Goal: Information Seeking & Learning: Learn about a topic

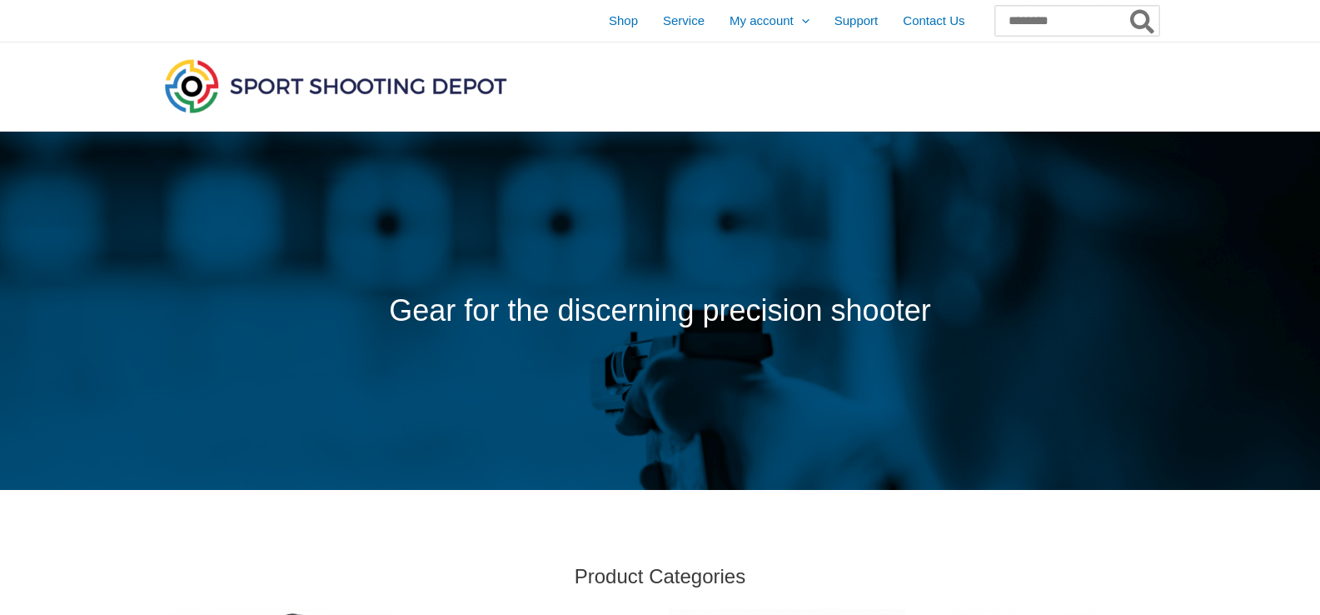
click at [996, 19] on input "Search for:" at bounding box center [1078, 21] width 164 height 30
type input "*******"
click at [1145, 22] on icon "Search" at bounding box center [1143, 22] width 24 height 27
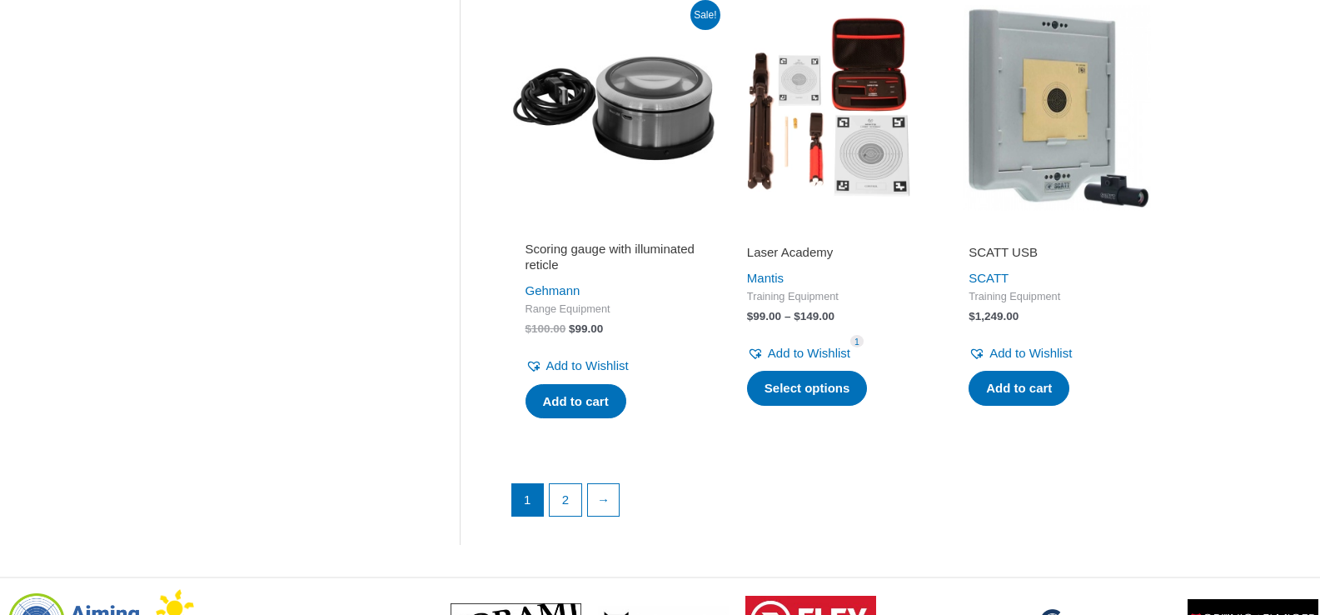
scroll to position [2333, 0]
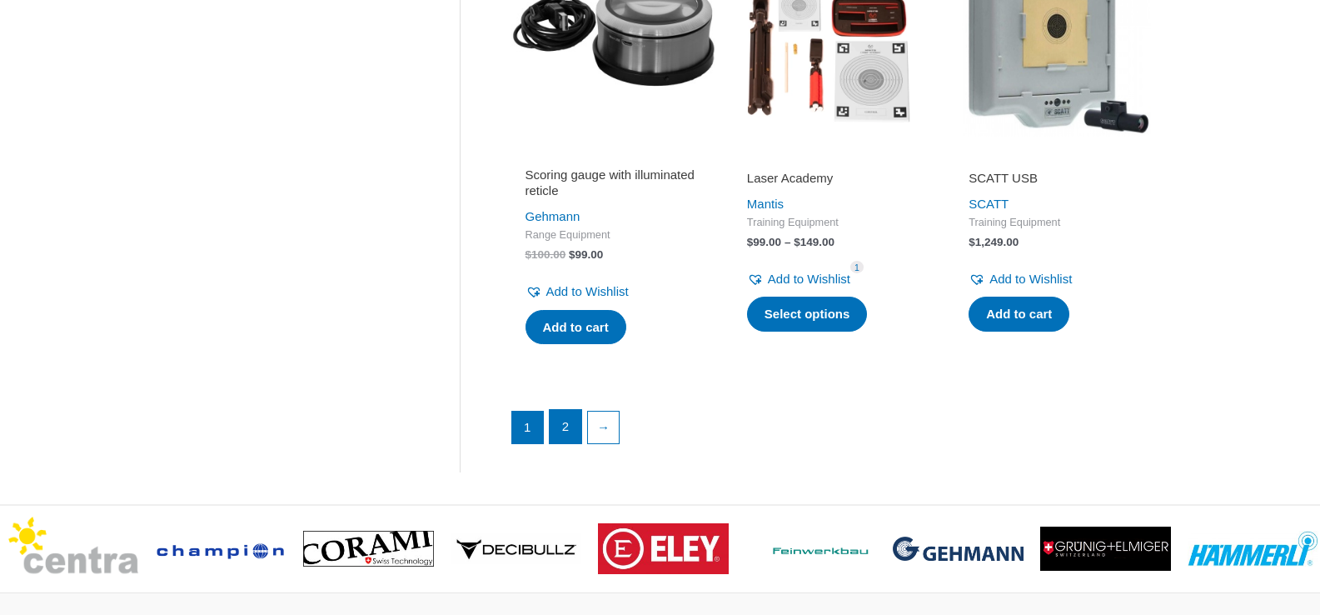
click at [572, 440] on link "2" at bounding box center [566, 426] width 32 height 33
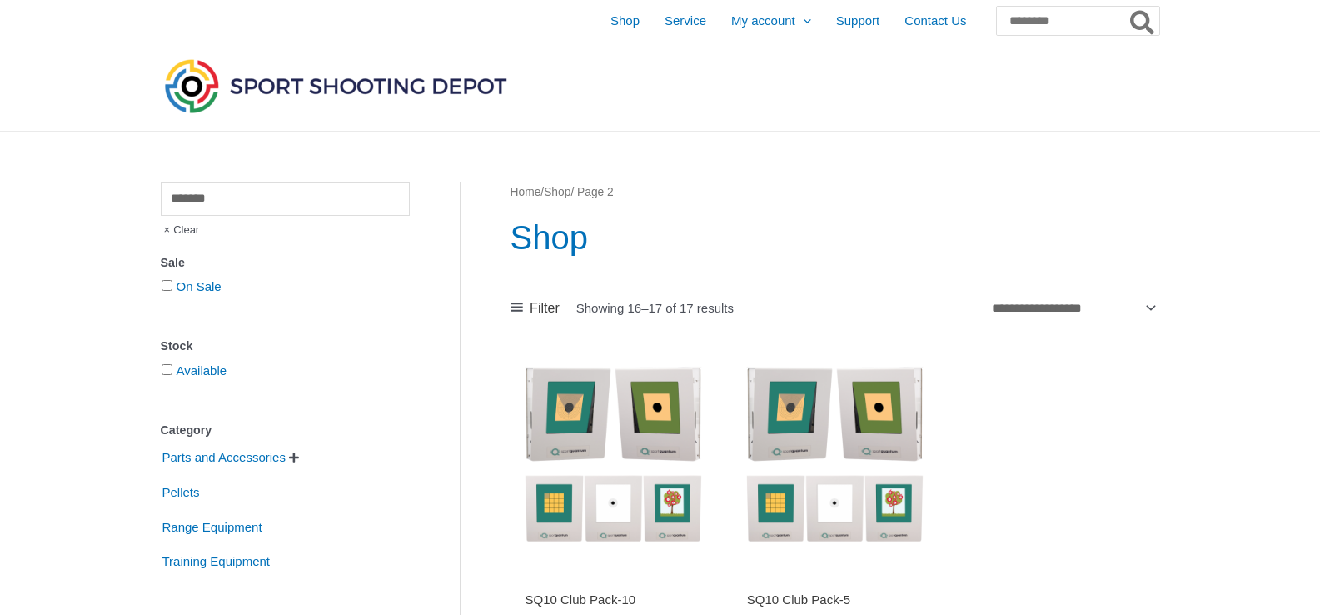
click at [166, 230] on span "Clear" at bounding box center [180, 230] width 39 height 28
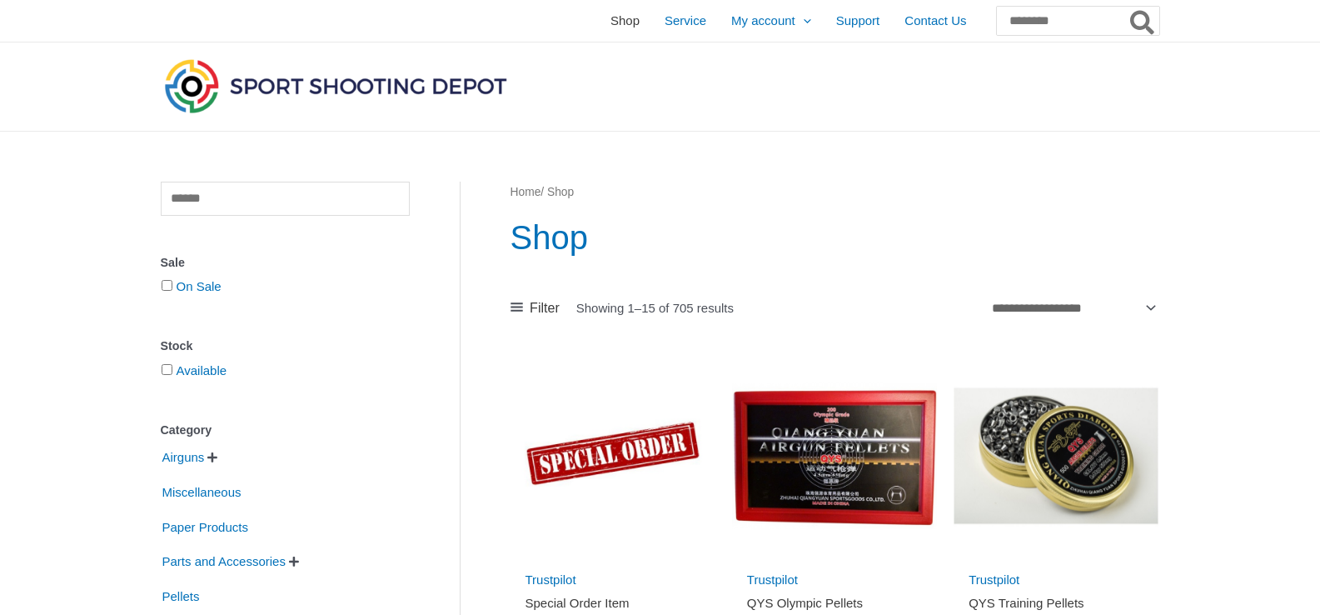
click at [611, 20] on span "Shop" at bounding box center [625, 21] width 29 height 42
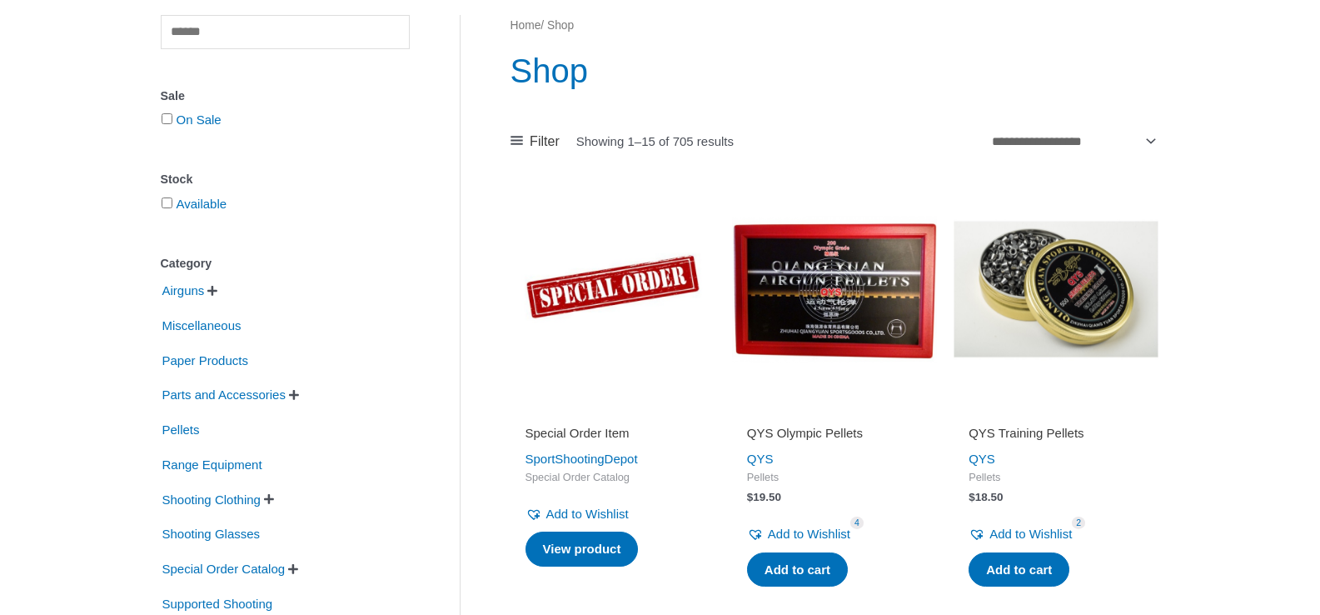
scroll to position [250, 0]
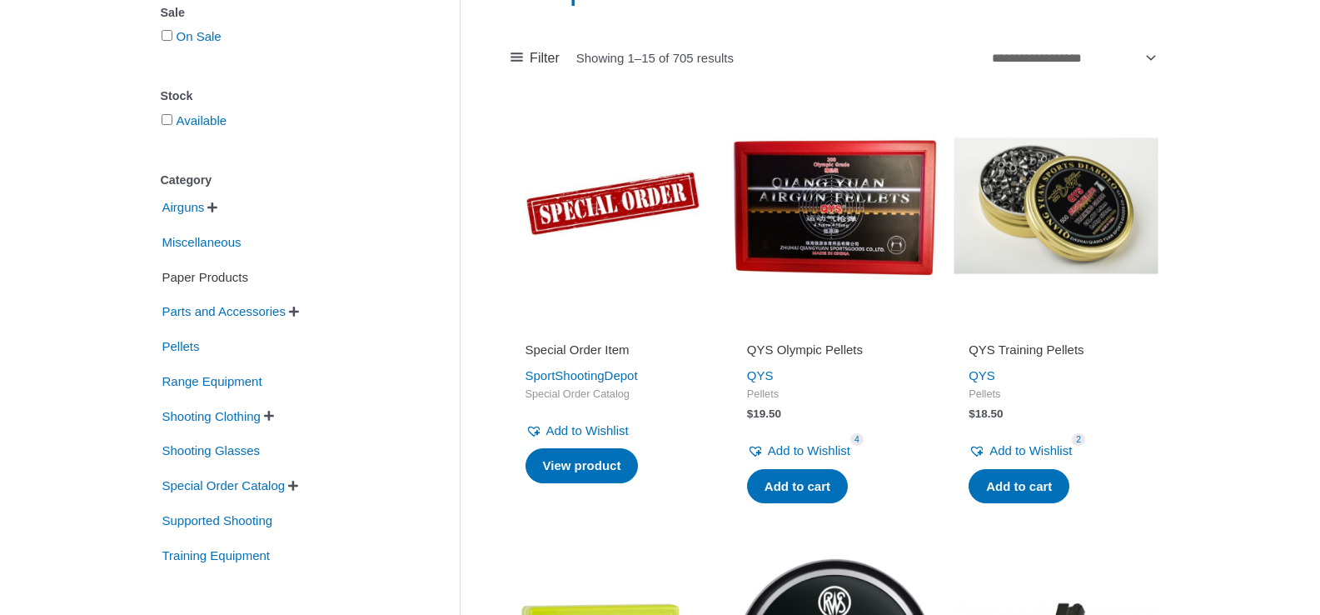
click at [217, 282] on span "Paper Products" at bounding box center [205, 277] width 89 height 28
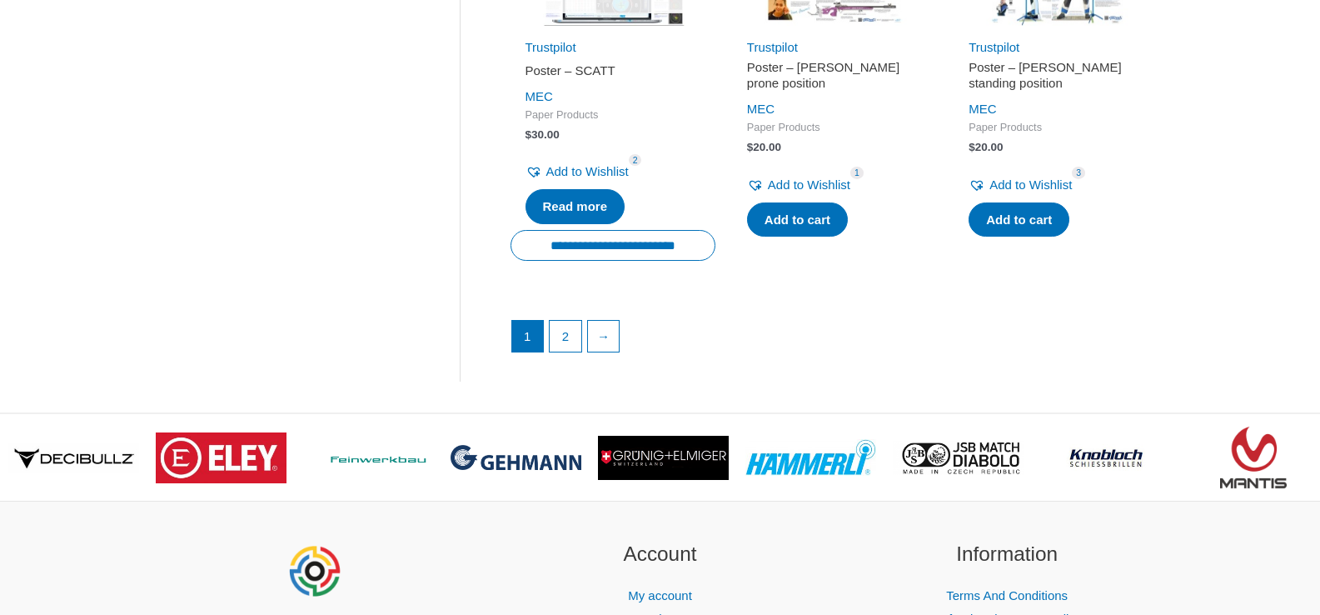
scroll to position [2583, 0]
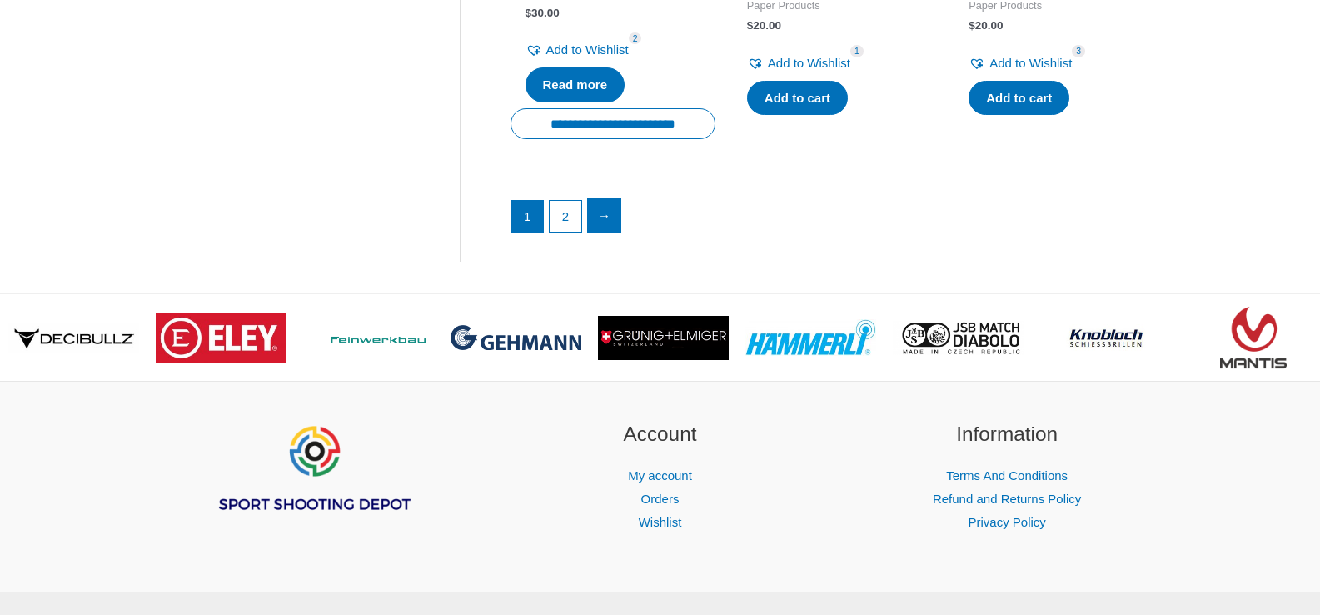
click at [595, 215] on link "→" at bounding box center [604, 215] width 33 height 33
